Goal: Task Accomplishment & Management: Use online tool/utility

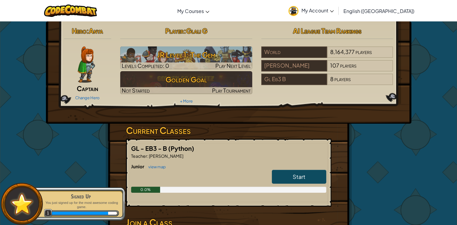
click at [306, 177] on link "Start" at bounding box center [299, 177] width 54 height 14
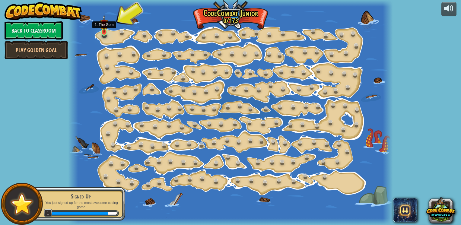
click at [106, 30] on img at bounding box center [104, 23] width 8 height 18
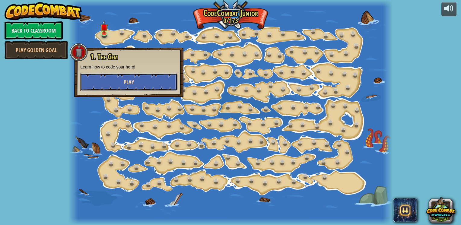
click at [129, 83] on span "Play" at bounding box center [129, 83] width 10 height 8
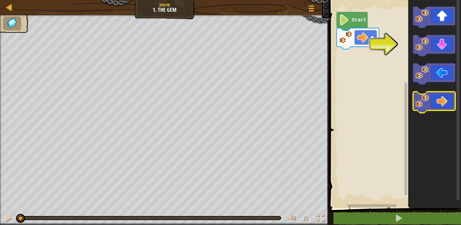
click at [439, 101] on icon "Blockly Workspace" at bounding box center [434, 102] width 42 height 21
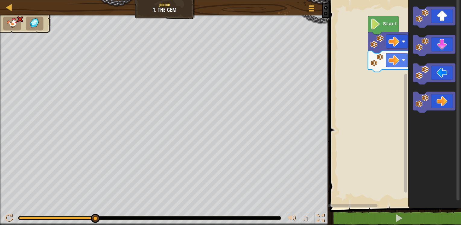
click at [447, 90] on div "Start" at bounding box center [394, 102] width 133 height 211
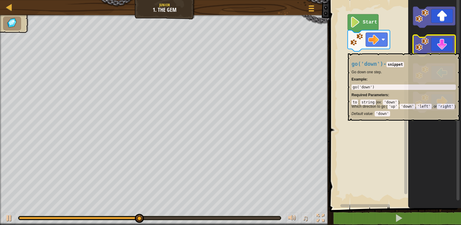
click at [438, 50] on icon "Blockly Workspace" at bounding box center [434, 45] width 42 height 21
